Goal: Check status: Check status

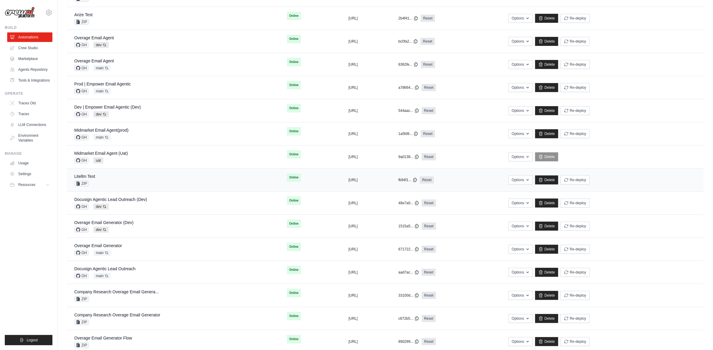
scroll to position [152, 0]
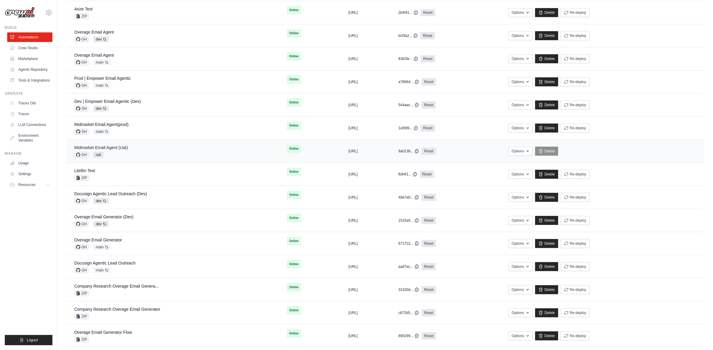
click at [117, 147] on link "Midmarket Email Agent (Uat)" at bounding box center [101, 147] width 54 height 5
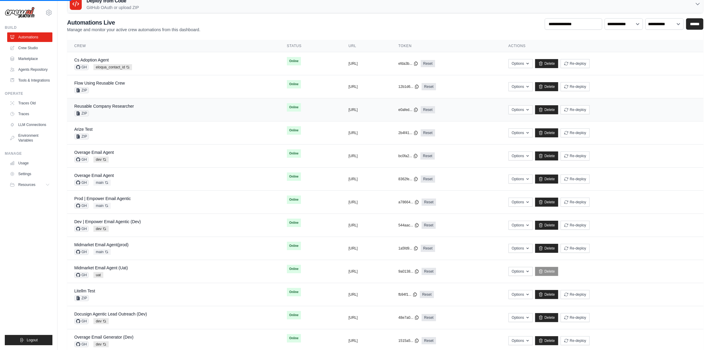
scroll to position [0, 0]
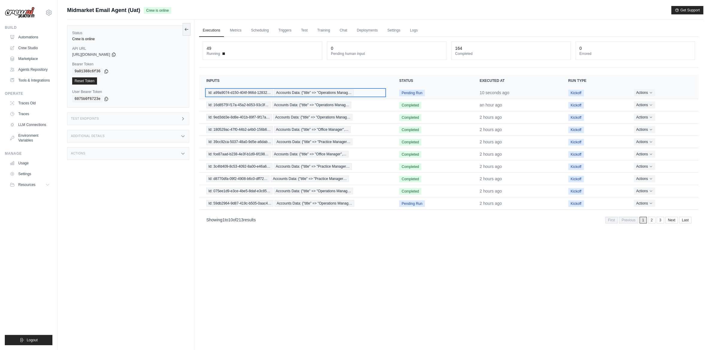
click at [302, 92] on span "Accounts Data: {"title" => "Operations Manag…" at bounding box center [314, 92] width 80 height 7
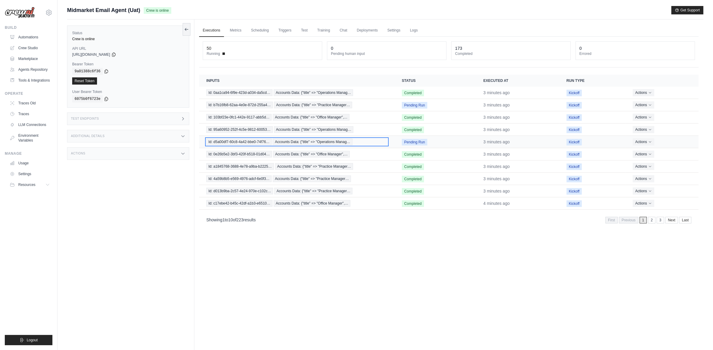
click at [319, 141] on span "Accounts Data: {"title" => "Operations Manag…" at bounding box center [313, 141] width 80 height 7
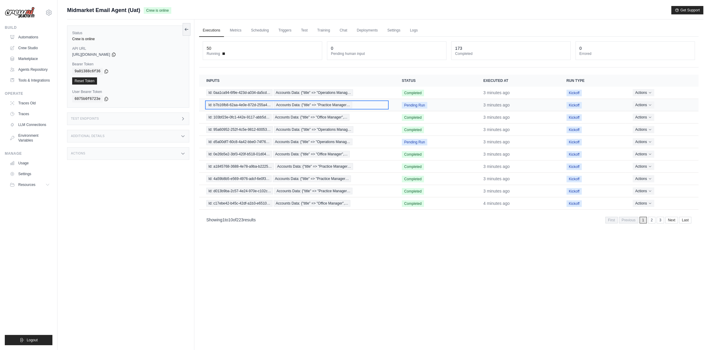
click at [296, 103] on span "Accounts Data: {"title" => "Practice Manager…" at bounding box center [313, 105] width 78 height 7
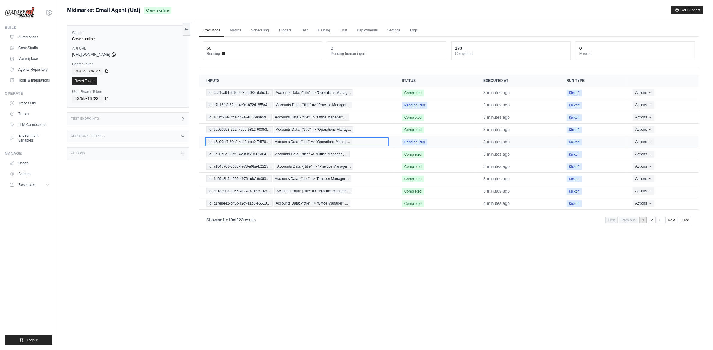
click at [287, 141] on span "Accounts Data: {"title" => "Operations Manag…" at bounding box center [313, 141] width 80 height 7
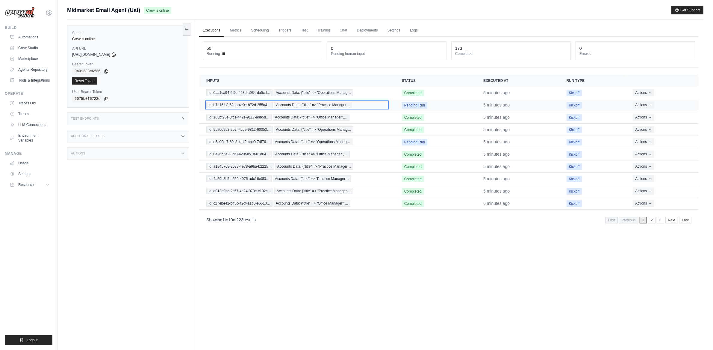
click at [278, 102] on span "Accounts Data: {"title" => "Practice Manager…" at bounding box center [313, 105] width 78 height 7
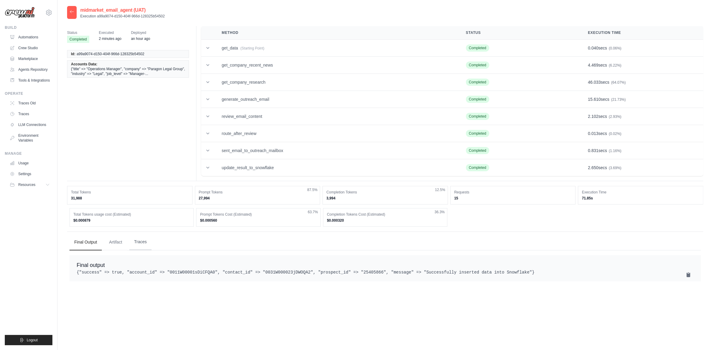
click at [140, 247] on button "Traces" at bounding box center [140, 242] width 22 height 16
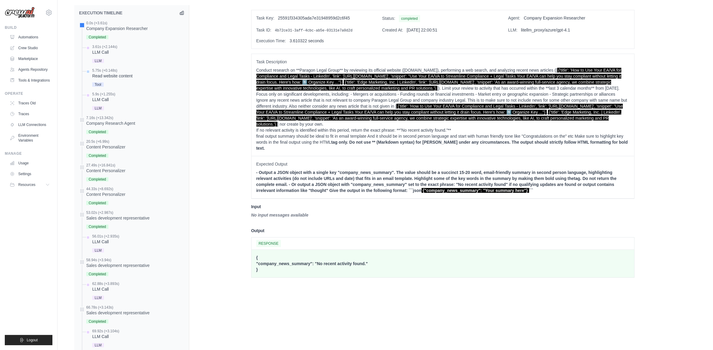
scroll to position [320, 0]
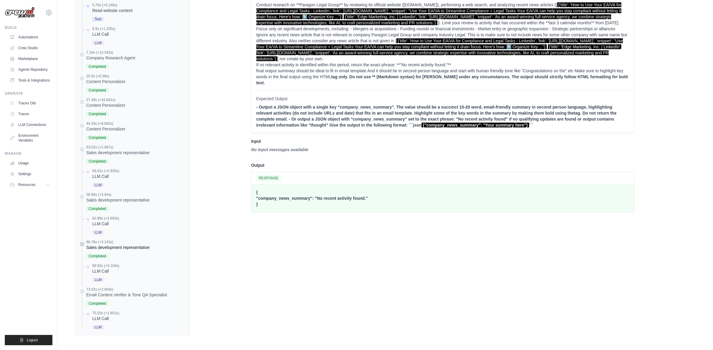
click at [136, 246] on div "Sales development representative" at bounding box center [117, 247] width 63 height 6
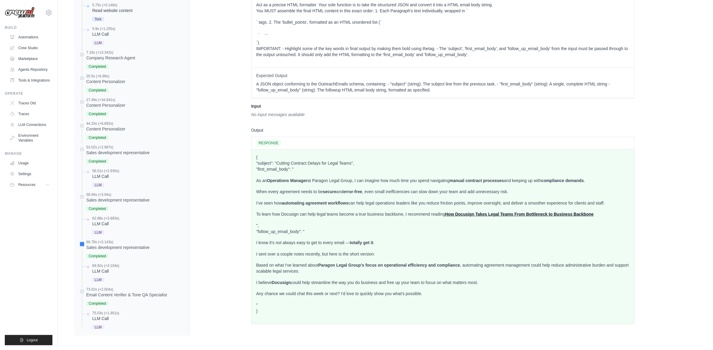
click at [314, 182] on p "As an Operations Manager at Paragon Legal Group, I can imagine how much time yo…" at bounding box center [442, 180] width 373 height 6
click at [315, 182] on p "As an Operations Manager at Paragon Legal Group, I can imagine how much time yo…" at bounding box center [442, 180] width 373 height 6
drag, startPoint x: 290, startPoint y: 13, endPoint x: 294, endPoint y: 22, distance: 9.6
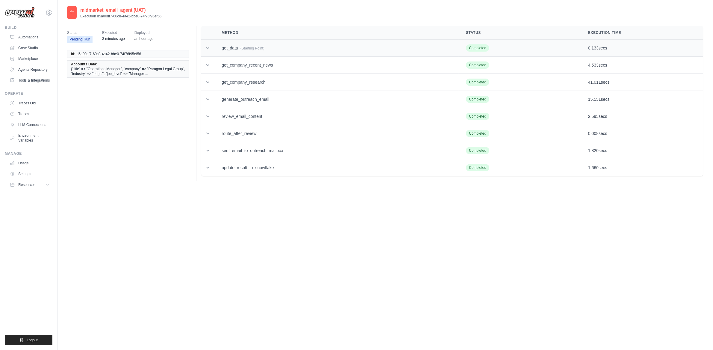
click at [231, 46] on td "get_data (Starting Point)" at bounding box center [336, 48] width 244 height 17
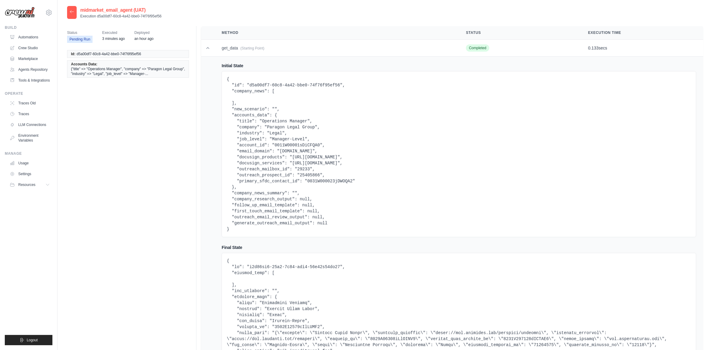
click at [299, 145] on pre "{ "id": "d5a00df7-60c8-4a42-bbe0-74f76f95ef56", "company_news": [ ], "new_scena…" at bounding box center [459, 154] width 465 height 156
copy pre "0011W00001sDiCFQA0"
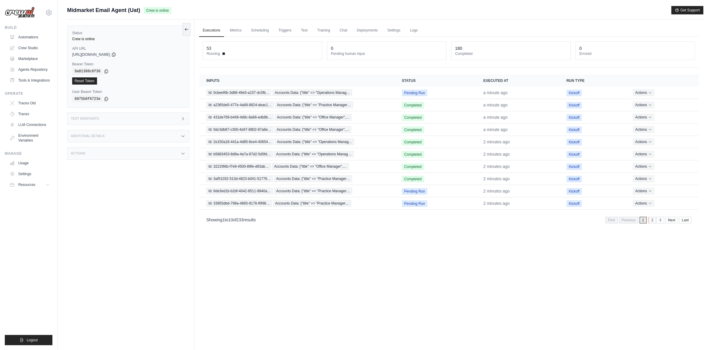
click at [653, 223] on link "2" at bounding box center [652, 220] width 7 height 7
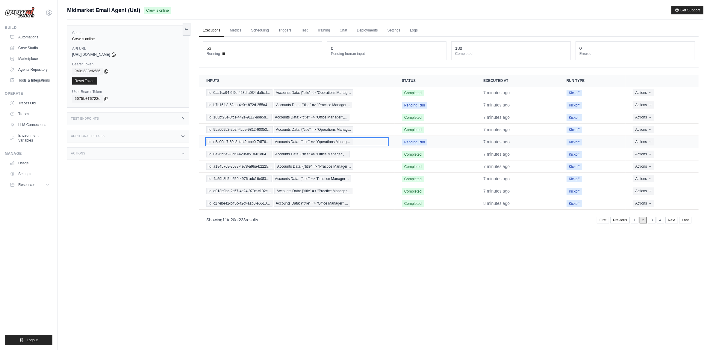
click at [235, 143] on span "Id: d5a00df7-60c8-4a42-bbe0-74f76…" at bounding box center [238, 141] width 65 height 7
click at [150, 160] on div "Actions" at bounding box center [128, 153] width 122 height 13
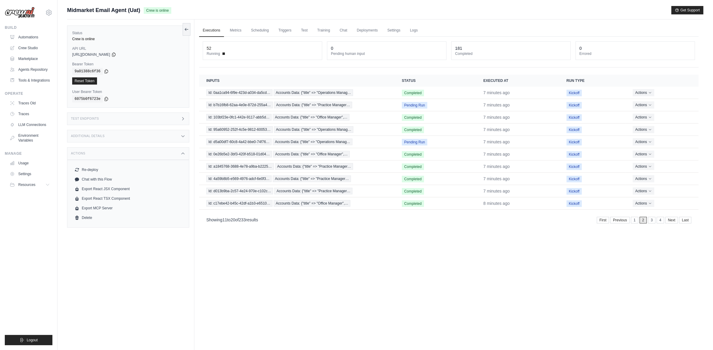
click at [138, 117] on div "Test Endpoints" at bounding box center [128, 118] width 122 height 13
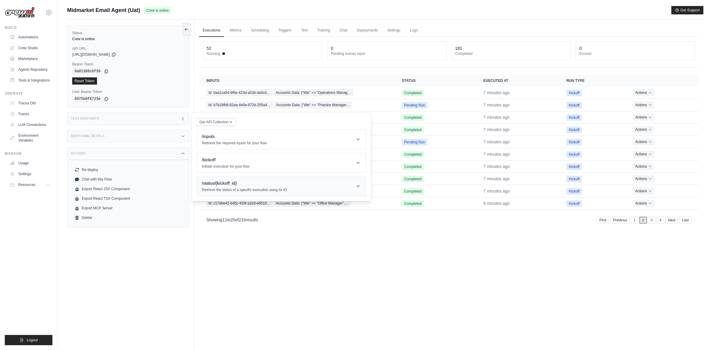
click at [242, 178] on header "/status/{kickoff_id} Retrieve the status of a specific execution using its ID" at bounding box center [281, 185] width 169 height 19
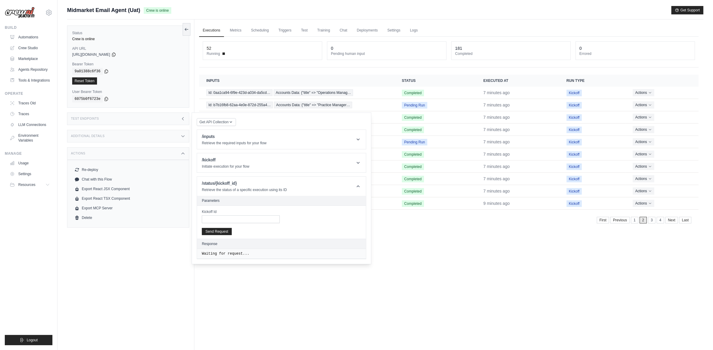
click at [252, 224] on div "Kickoff Id Send Request" at bounding box center [281, 221] width 169 height 33
click at [250, 223] on input "Kickoff Id" at bounding box center [241, 219] width 78 height 8
paste input "**********"
type input "**********"
click at [219, 232] on button "Send Request" at bounding box center [217, 230] width 30 height 7
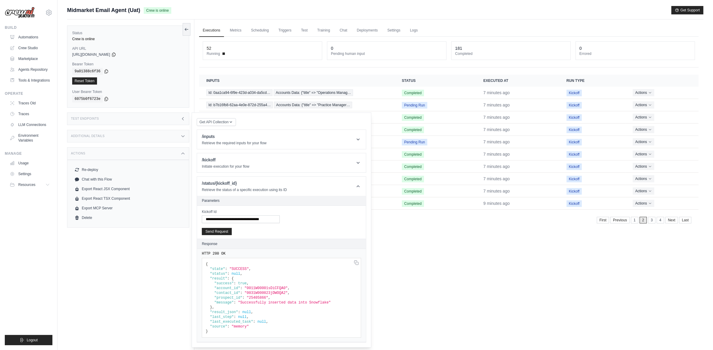
click at [243, 285] on span "true" at bounding box center [242, 283] width 9 height 4
click at [256, 288] on span ""0011W00001sDiCFQA0"" at bounding box center [266, 288] width 43 height 4
click at [255, 288] on span ""0011W00001sDiCFQA0"" at bounding box center [266, 288] width 43 height 4
click at [255, 291] on pre "{ "state" : "SUCCESS" , "status" : null , "result" : { "success" : true , "acco…" at bounding box center [281, 298] width 159 height 80
click at [255, 290] on span ""0011W00001sDiCFQA0"" at bounding box center [266, 288] width 43 height 4
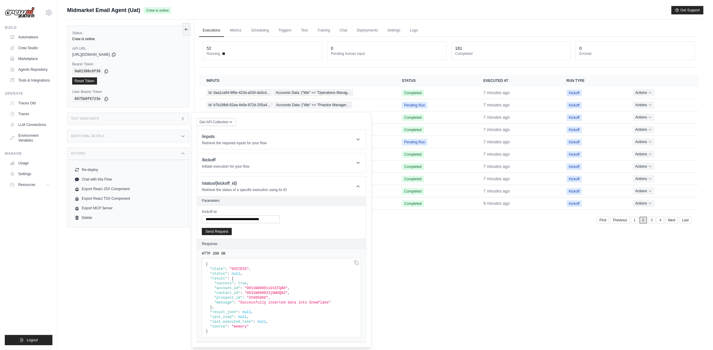
click at [252, 299] on span ""25405866"" at bounding box center [258, 297] width 22 height 4
click at [252, 304] on span ""Successfully inserted data into Snowflake"" at bounding box center [284, 302] width 93 height 4
click at [253, 304] on span ""Successfully inserted data into Snowflake"" at bounding box center [284, 302] width 93 height 4
drag, startPoint x: 246, startPoint y: 314, endPoint x: 245, endPoint y: 328, distance: 13.8
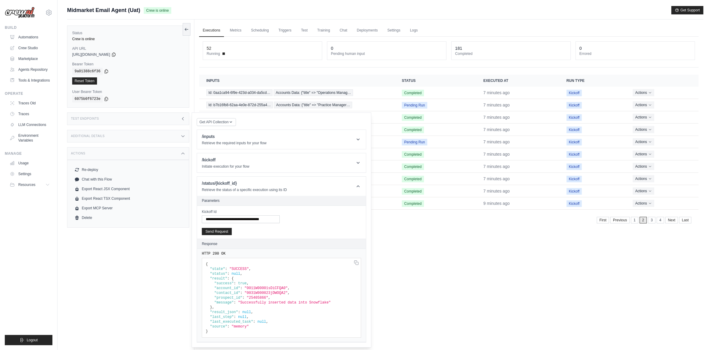
click at [246, 314] on span "null" at bounding box center [246, 312] width 9 height 4
click at [246, 332] on pre "{ "state" : "SUCCESS" , "status" : null , "result" : { "success" : true , "acco…" at bounding box center [281, 298] width 159 height 80
click at [462, 304] on div "Executions Metrics Scheduling Triggers Test Training Chat Deployments Settings …" at bounding box center [448, 194] width 509 height 350
click at [635, 221] on link "1" at bounding box center [634, 220] width 7 height 7
click at [501, 252] on div "Executions Metrics Scheduling Triggers Test Training Chat Deployments Settings …" at bounding box center [448, 194] width 509 height 350
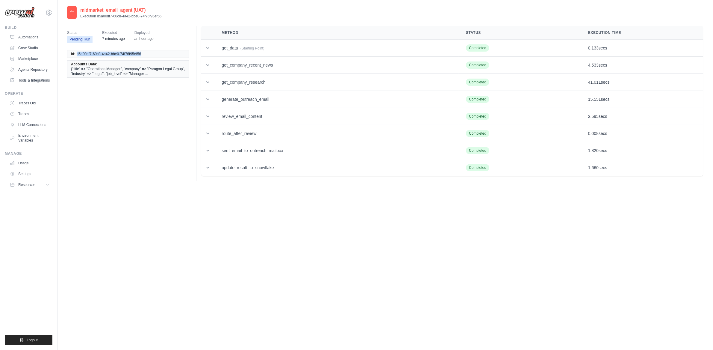
drag, startPoint x: 76, startPoint y: 55, endPoint x: 141, endPoint y: 53, distance: 64.7
click at [141, 53] on li "Id: d5a00df7-60c8-4a42-bbe0-74f76f95ef56" at bounding box center [128, 54] width 122 height 8
copy span "d5a00df7-60c8-4a42-bbe0-74f76f95ef56"
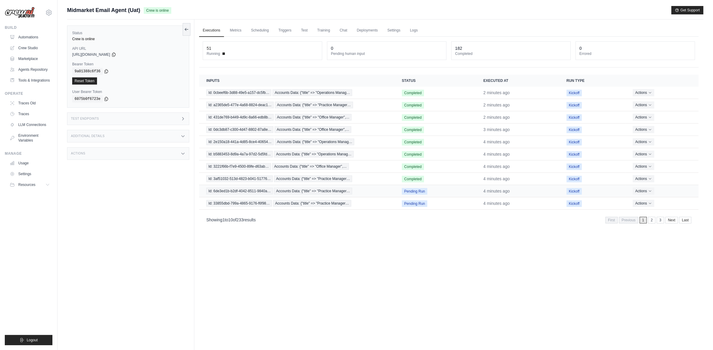
click at [378, 196] on td "Id: 6de3ed1b-b2df-4042-8511-9840a… Accounts Data: {"title" => "Practice Manager…" at bounding box center [297, 191] width 196 height 12
click at [312, 192] on span "Accounts Data: {"title" => "Practice Manager…" at bounding box center [313, 190] width 78 height 7
click at [131, 122] on div "Test Endpoints" at bounding box center [128, 118] width 122 height 13
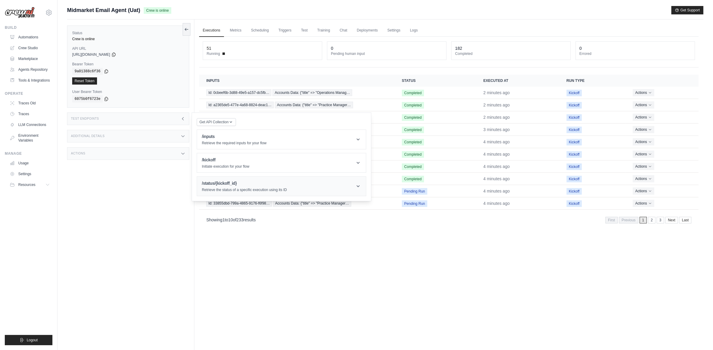
click at [238, 187] on div "/status/{kickoff_id} Retrieve the status of a specific execution using its ID" at bounding box center [244, 186] width 85 height 12
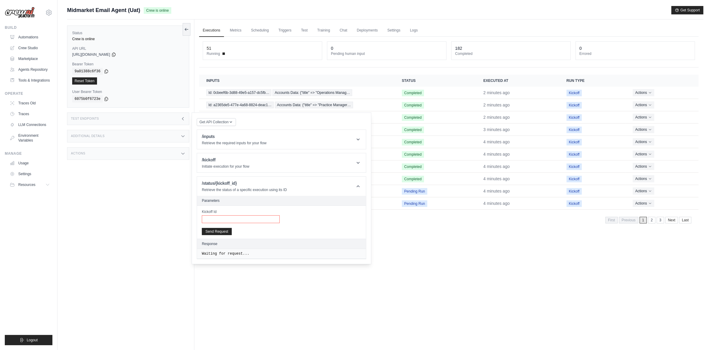
click at [264, 216] on input "Kickoff Id" at bounding box center [241, 219] width 78 height 8
paste input "**********"
type input "**********"
click at [223, 236] on div "**********" at bounding box center [281, 221] width 169 height 33
click at [223, 234] on button "Send Request" at bounding box center [217, 230] width 30 height 7
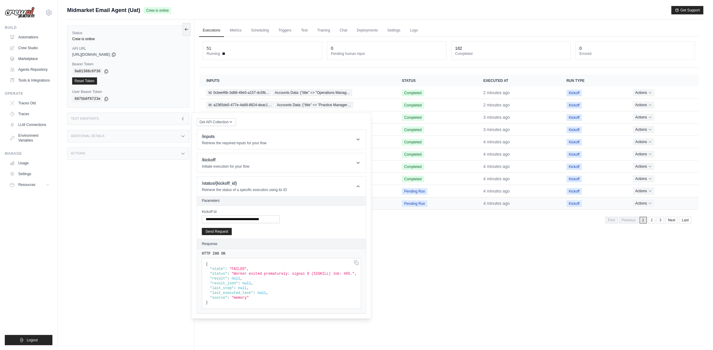
click at [459, 203] on td "Pending Run" at bounding box center [435, 203] width 81 height 12
drag, startPoint x: 457, startPoint y: 193, endPoint x: 454, endPoint y: 199, distance: 7.0
click at [457, 193] on td "Pending Run" at bounding box center [435, 191] width 81 height 12
click at [452, 201] on td "Pending Run" at bounding box center [435, 203] width 81 height 12
drag, startPoint x: 275, startPoint y: 278, endPoint x: 274, endPoint y: 274, distance: 4.5
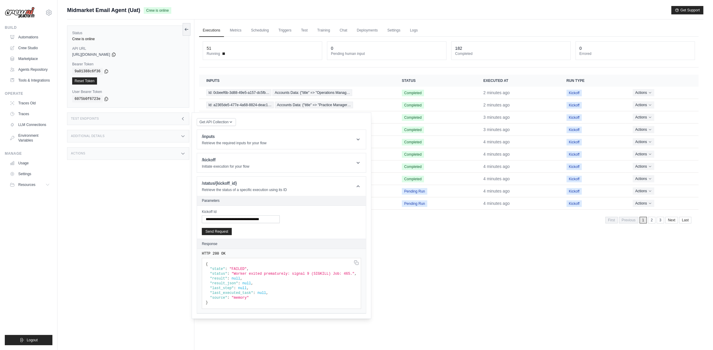
click at [275, 278] on pre "{ "state" : "FAILED" , "status" : "Worker exited prematurely: signal 9 (SIGKILL…" at bounding box center [281, 283] width 159 height 51
click at [274, 271] on pre "{ "state" : "FAILED" , "status" : "Worker exited prematurely: signal 9 (SIGKILL…" at bounding box center [281, 283] width 159 height 51
click at [275, 276] on pre "{ "state" : "FAILED" , "status" : "Worker exited prematurely: signal 9 (SIGKILL…" at bounding box center [281, 283] width 159 height 51
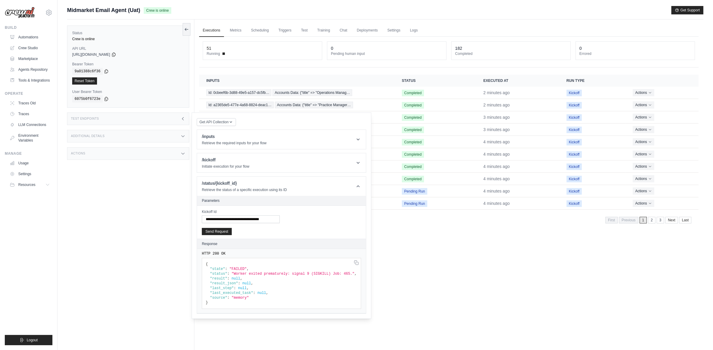
click at [275, 276] on pre "{ "state" : "FAILED" , "status" : "Worker exited prematurely: signal 9 (SIGKILL…" at bounding box center [281, 283] width 159 height 51
click at [429, 270] on div "Executions Metrics Scheduling Triggers Test Training Chat Deployments Settings …" at bounding box center [448, 194] width 509 height 350
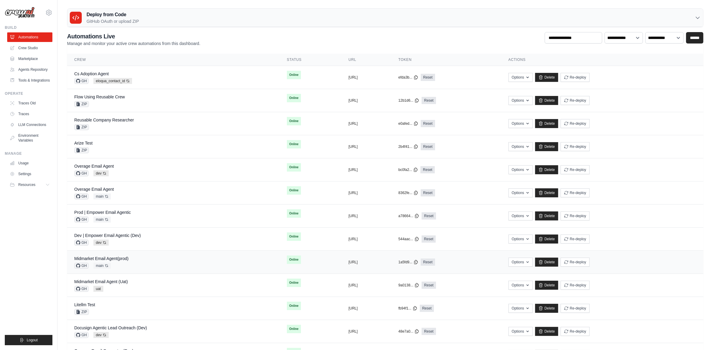
drag, startPoint x: 380, startPoint y: 231, endPoint x: 362, endPoint y: 267, distance: 41.0
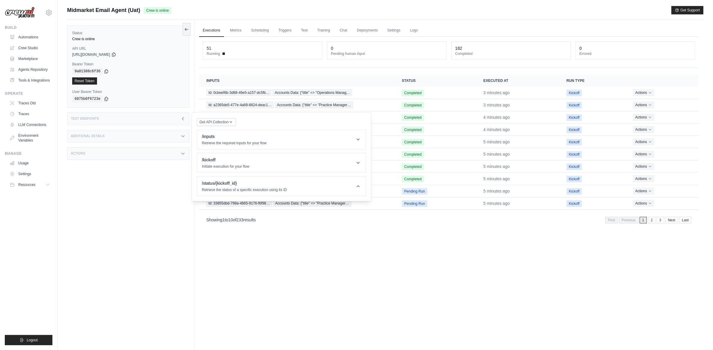
click at [653, 223] on link "2" at bounding box center [651, 220] width 7 height 7
click at [387, 105] on td "Id: b7b16fb8-62aa-4e0e-872d-255a4… Accounts Data: {"title" => "Practice Manager…" at bounding box center [296, 105] width 194 height 12
click at [149, 121] on div "Test Endpoints" at bounding box center [128, 118] width 122 height 13
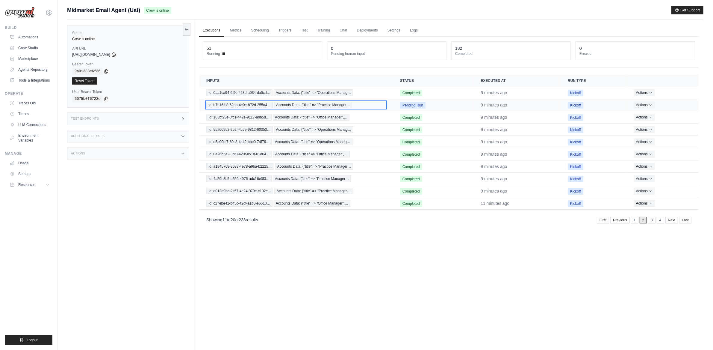
click at [236, 107] on span "Id: b7b16fb8-62aa-4e0e-872d-255a4…" at bounding box center [239, 105] width 66 height 7
drag, startPoint x: 363, startPoint y: 187, endPoint x: 364, endPoint y: 214, distance: 27.0
click at [271, 105] on span "Id: c0075e43-d9dd-4d74-a7d6-91aec…" at bounding box center [239, 105] width 67 height 7
click at [300, 102] on span "Accounts Data: {"title" => "Operations Manag…" at bounding box center [315, 105] width 80 height 7
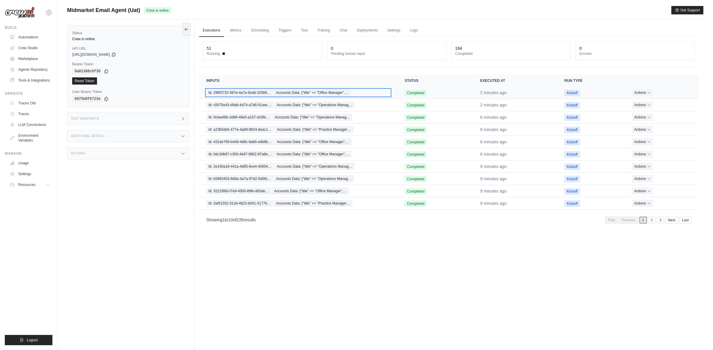
click at [282, 93] on span "Accounts Data: {"title" => "Office Manager",…" at bounding box center [312, 92] width 77 height 7
click at [291, 93] on span "Accounts Data: {"title" => "Office Manager",…" at bounding box center [312, 92] width 77 height 7
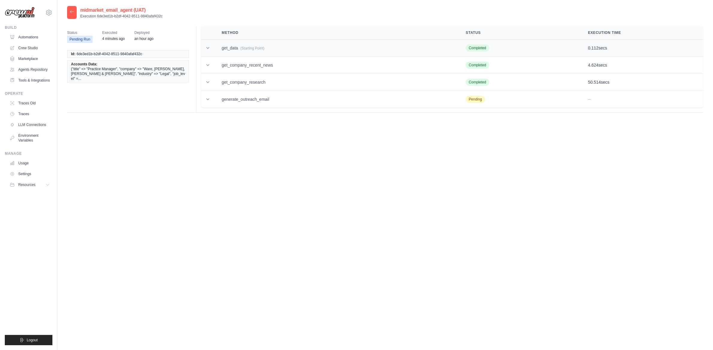
click at [230, 52] on td "get_data (Starting Point)" at bounding box center [336, 48] width 244 height 17
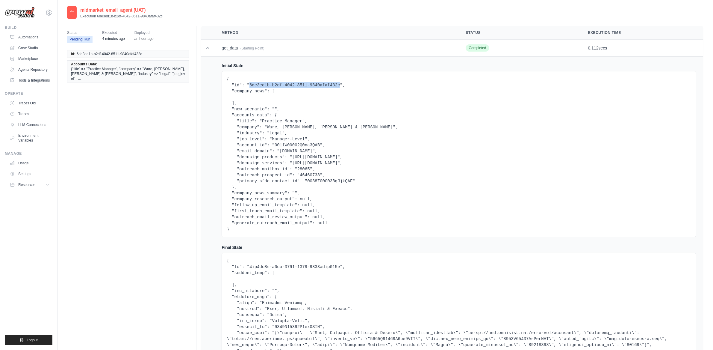
drag, startPoint x: 249, startPoint y: 85, endPoint x: 321, endPoint y: 93, distance: 71.7
click at [341, 86] on pre "{ "id": "6de3ed1b-b2df-4042-8511-9840afaf432c", "company_news": [ ], "new_scena…" at bounding box center [459, 154] width 465 height 156
copy pre "6de3ed1b-b2df-4042-8511-9840afaf432c"
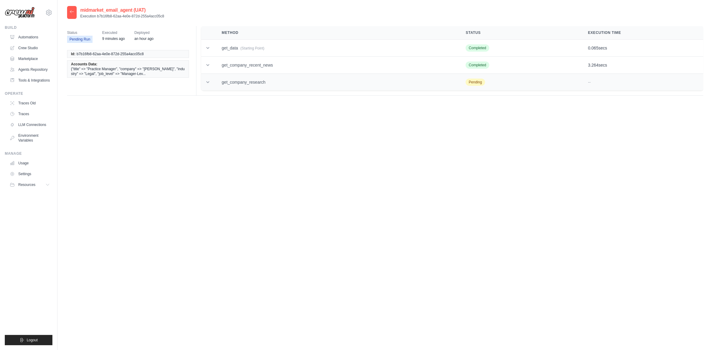
click at [273, 87] on td "get_company_research" at bounding box center [336, 82] width 244 height 17
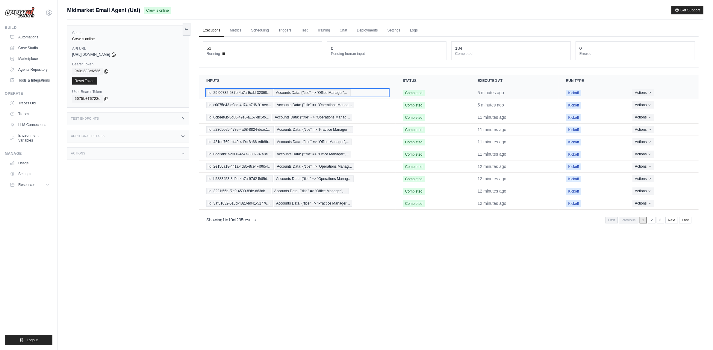
click at [240, 90] on span "Id: 29f00732-587e-4a7a-9cdd-32068…" at bounding box center [239, 92] width 66 height 7
click at [371, 95] on div "Id: c763bf3f-4de0-406a-b0c2-3b8d2… Accounts Data: {"title" => "Office Manager",…" at bounding box center [297, 92] width 182 height 7
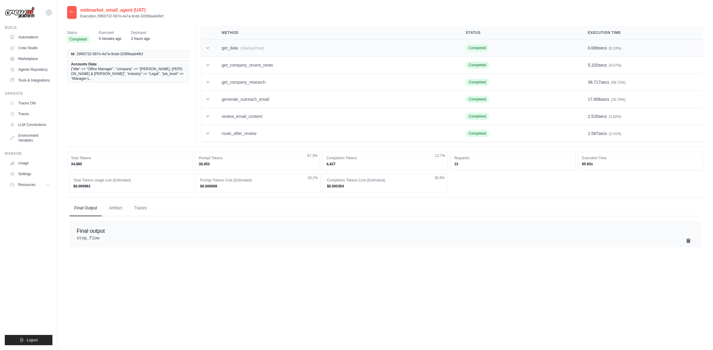
click at [275, 46] on td "get_data (Starting Point)" at bounding box center [336, 48] width 244 height 17
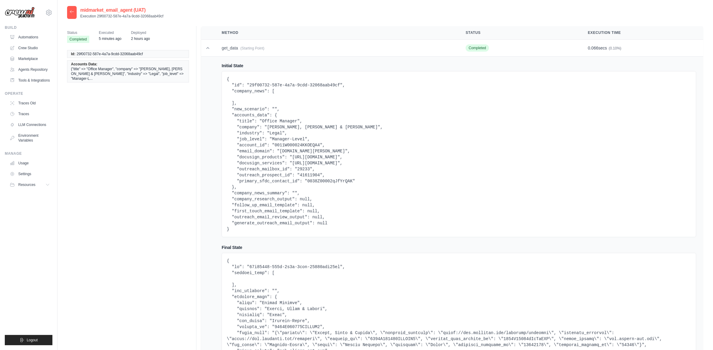
click at [319, 182] on pre "{ "id": "29f00732-587e-4a7a-9cdd-32068aab49cf", "company_news": [ ], "new_scena…" at bounding box center [459, 154] width 465 height 156
copy pre "0038Z00002qJfYrQAK"
drag, startPoint x: 71, startPoint y: 46, endPoint x: 78, endPoint y: 54, distance: 9.8
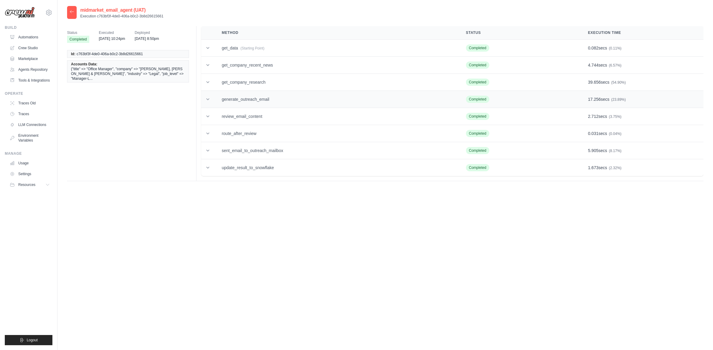
click at [322, 95] on td "generate_outreach_email" at bounding box center [336, 99] width 244 height 17
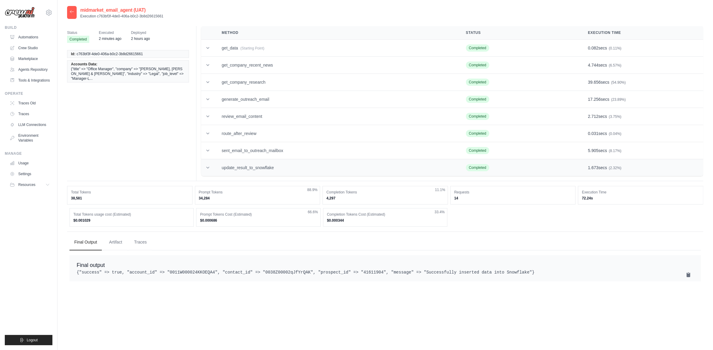
click at [252, 163] on td "update_result_to_snowflake" at bounding box center [336, 167] width 244 height 17
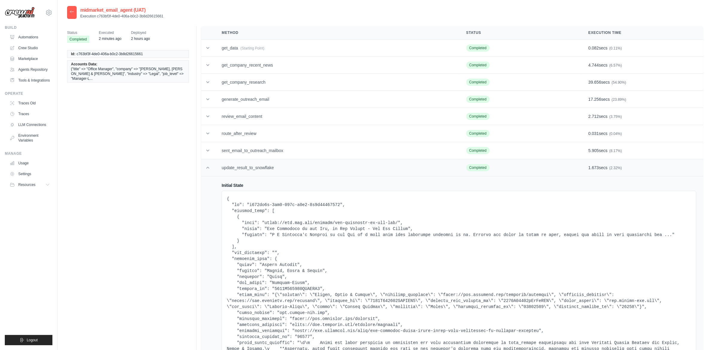
click at [251, 164] on td "update_result_to_snowflake" at bounding box center [336, 167] width 244 height 17
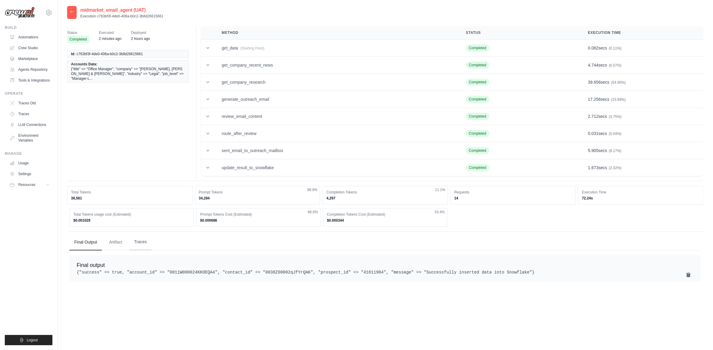
click at [144, 248] on button "Traces" at bounding box center [140, 242] width 22 height 16
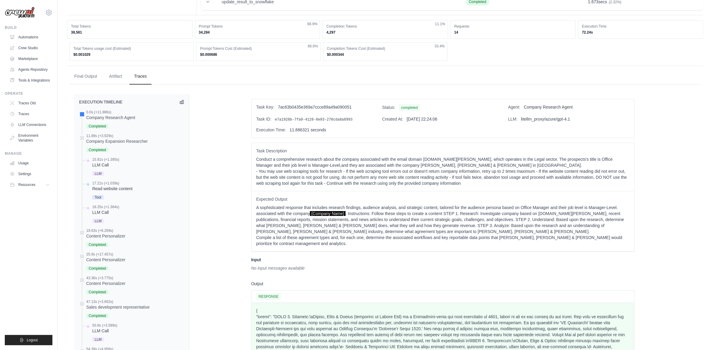
scroll to position [347, 0]
